Goal: Entertainment & Leisure: Consume media (video, audio)

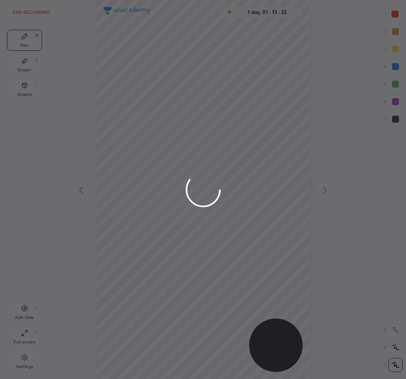
scroll to position [379, 266]
drag, startPoint x: 112, startPoint y: 152, endPoint x: 158, endPoint y: 322, distance: 177.0
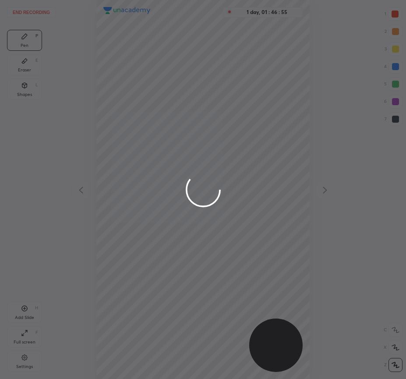
click at [128, 180] on div at bounding box center [203, 189] width 406 height 379
